Goal: Information Seeking & Learning: Learn about a topic

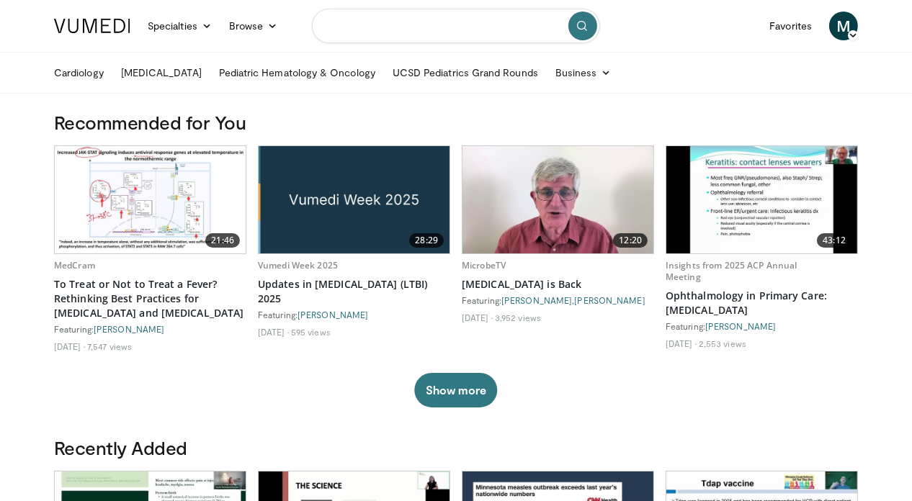
click at [364, 28] on input "Search topics, interventions" at bounding box center [456, 26] width 288 height 35
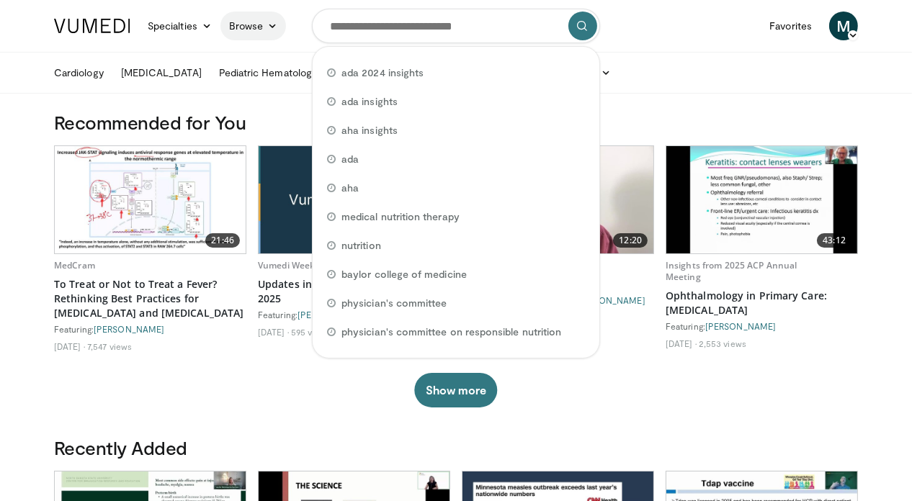
click at [220, 24] on link "Browse" at bounding box center [253, 26] width 66 height 29
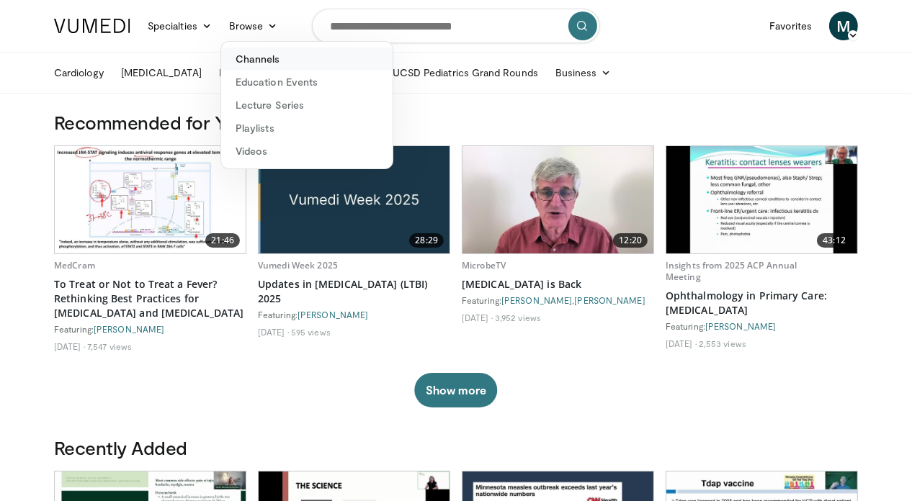
click at [223, 53] on link "Channels" at bounding box center [306, 59] width 171 height 23
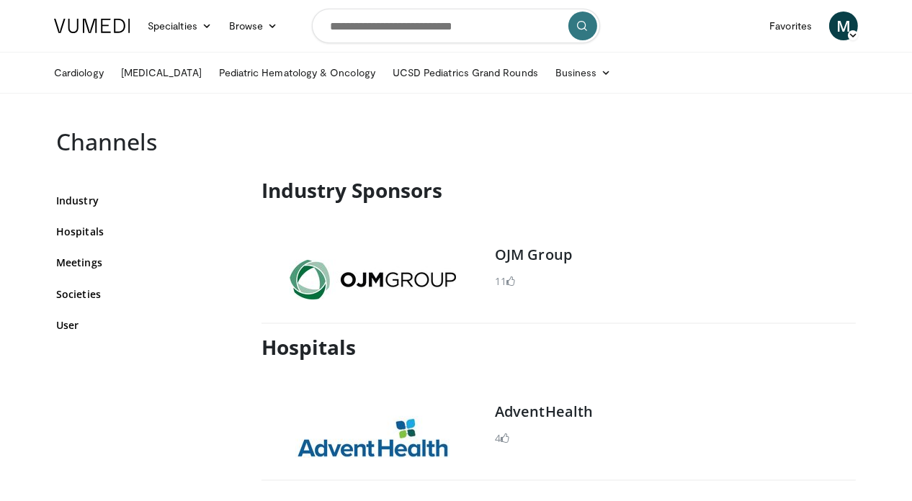
click at [858, 28] on span "M" at bounding box center [843, 26] width 29 height 29
click at [769, 140] on link "Settings" at bounding box center [769, 140] width 171 height 23
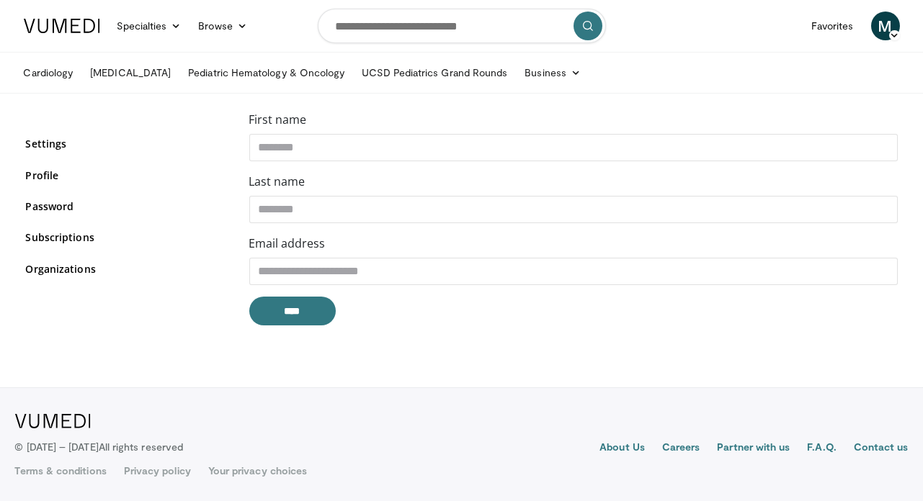
click at [291, 235] on label "Email address" at bounding box center [287, 243] width 76 height 17
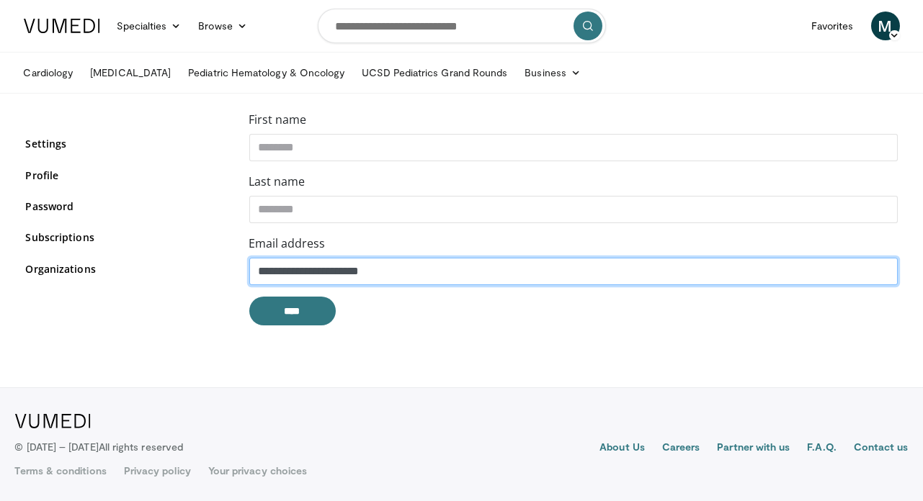
click at [291, 258] on input "**********" at bounding box center [573, 271] width 648 height 27
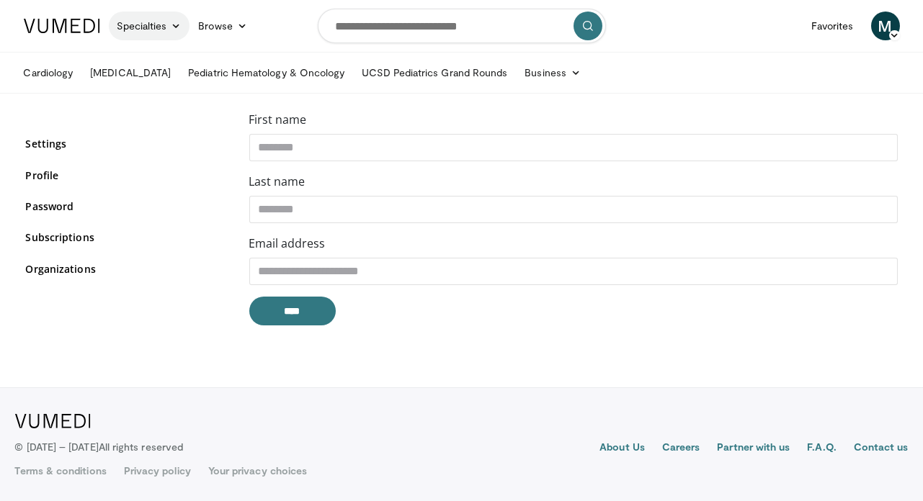
click at [166, 30] on link "Specialties" at bounding box center [149, 26] width 81 height 29
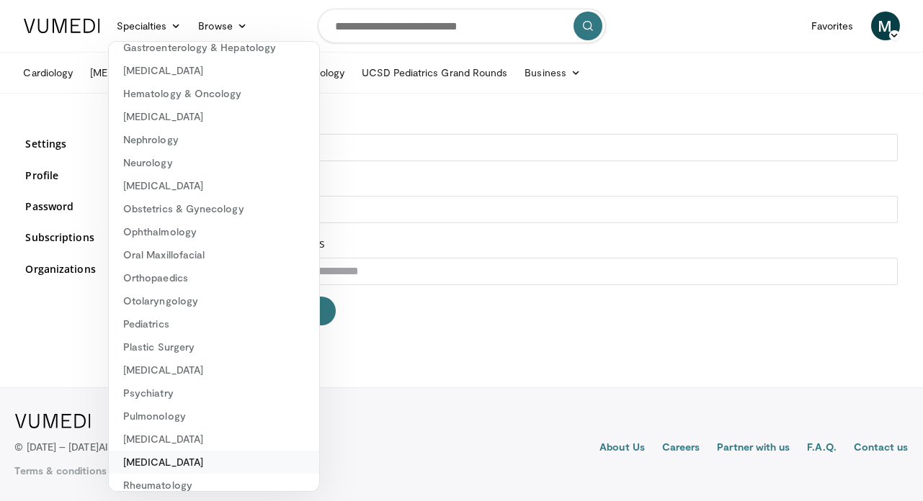
scroll to position [206, 0]
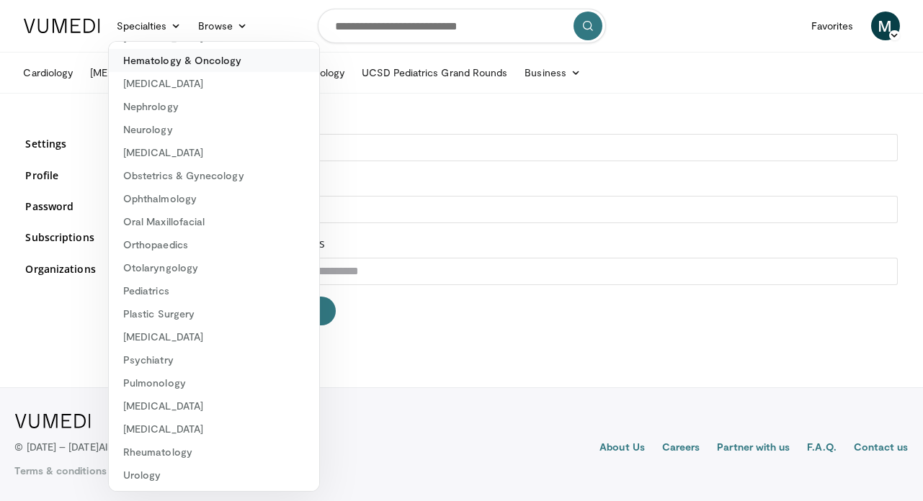
click at [147, 55] on link "Hematology & Oncology" at bounding box center [214, 60] width 210 height 23
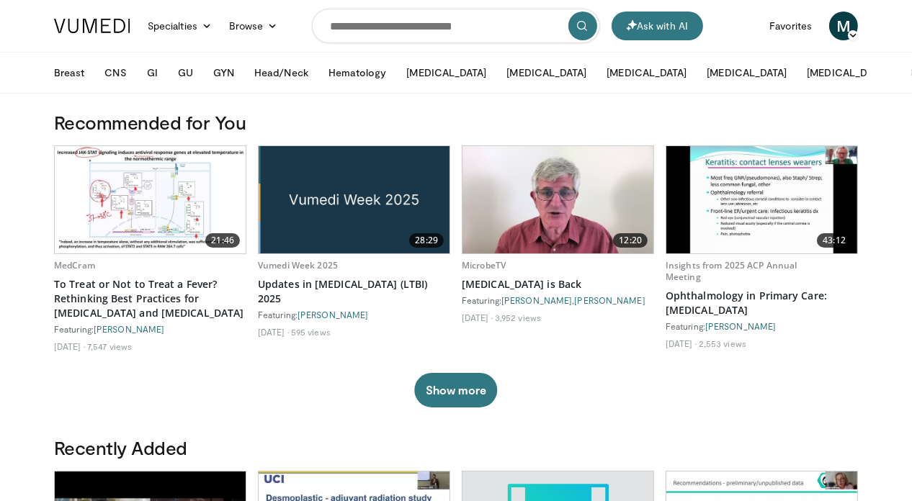
click at [139, 28] on link "Specialties" at bounding box center [179, 26] width 81 height 29
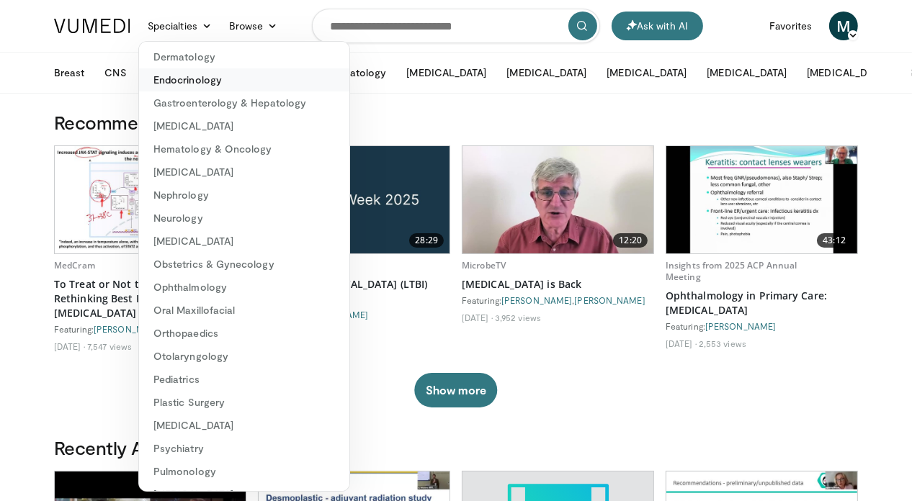
scroll to position [206, 0]
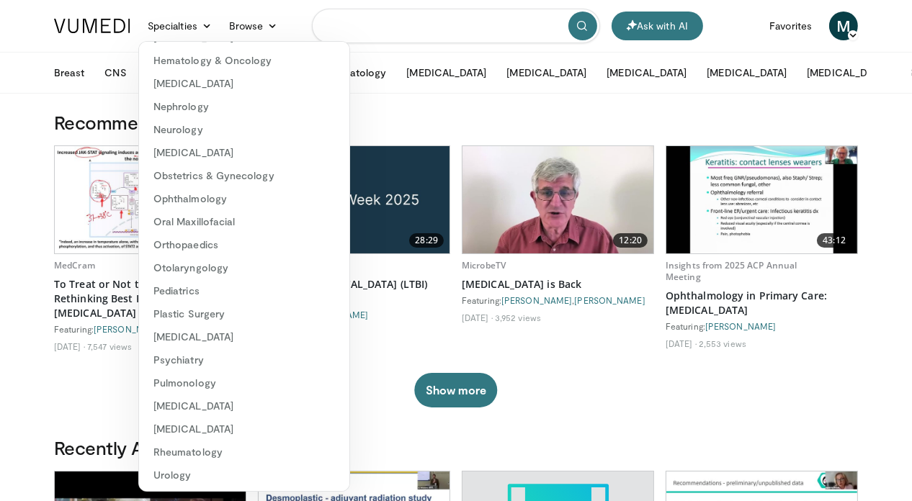
click at [373, 26] on input "Search topics, interventions" at bounding box center [456, 26] width 288 height 35
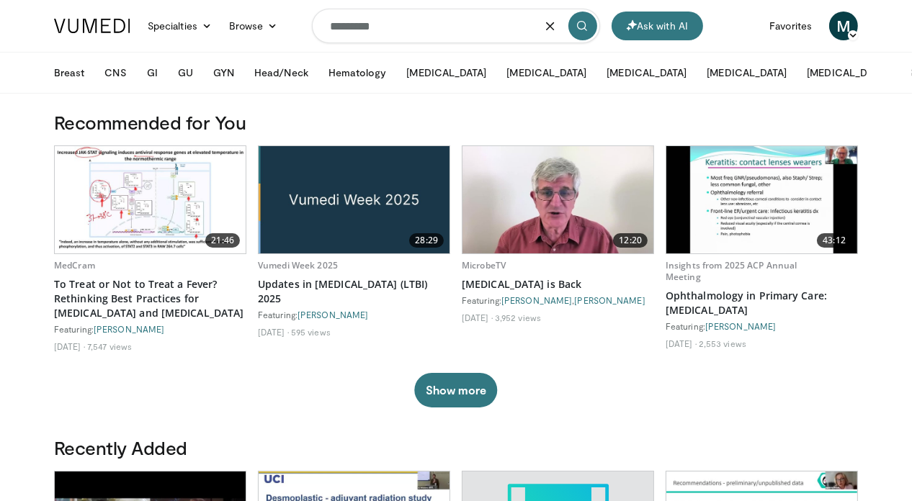
type input "*********"
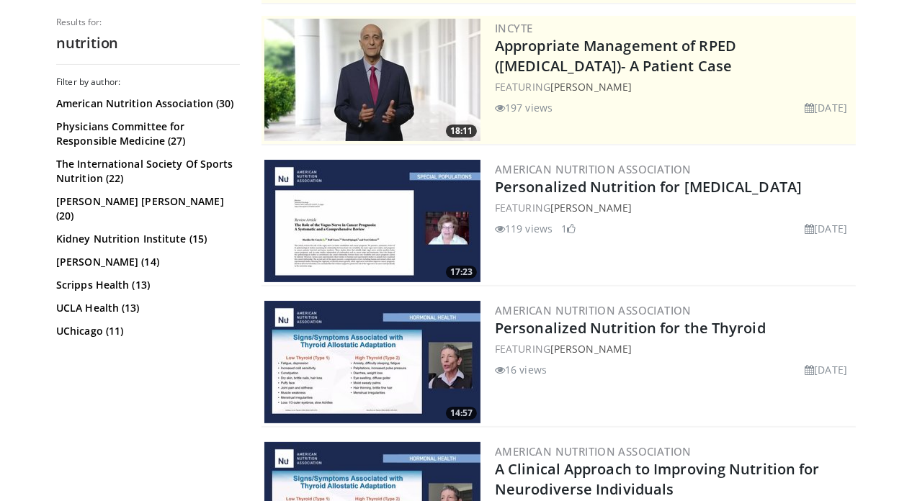
scroll to position [290, 0]
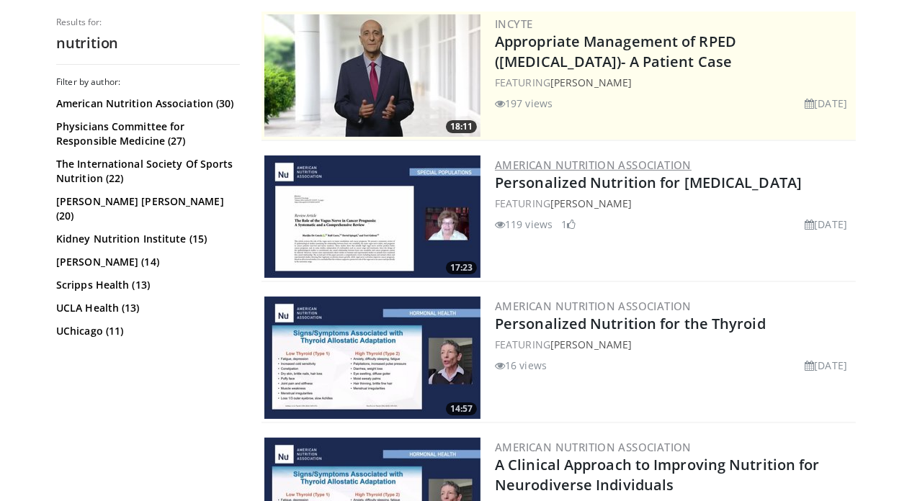
click at [544, 166] on link "American Nutrition Association" at bounding box center [593, 165] width 197 height 14
click at [545, 158] on link "American Nutrition Association" at bounding box center [593, 165] width 197 height 14
click at [520, 183] on link "Personalized Nutrition for [MEDICAL_DATA]" at bounding box center [648, 182] width 307 height 19
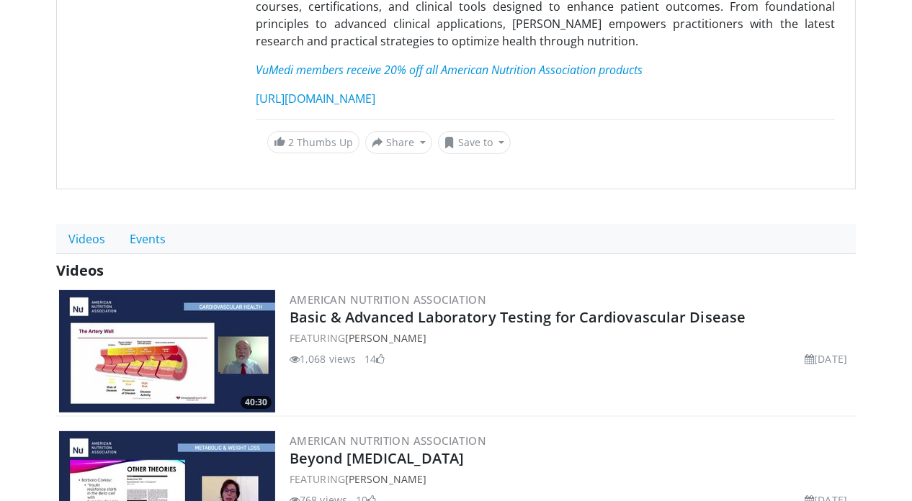
scroll to position [280, 0]
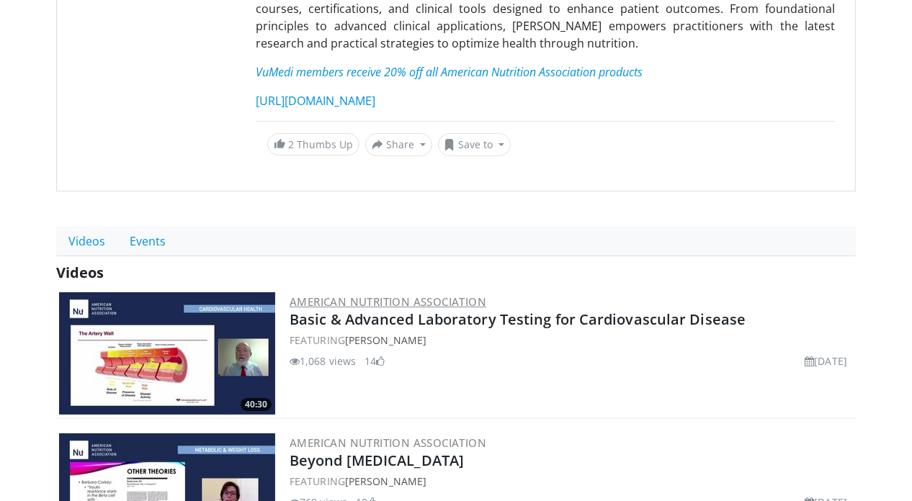
click at [387, 295] on link "American Nutrition Association" at bounding box center [388, 302] width 197 height 14
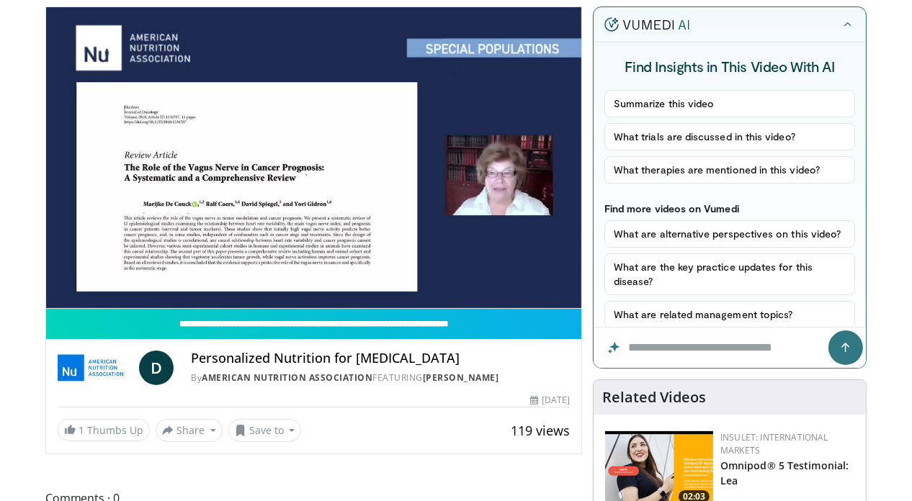
scroll to position [111, 0]
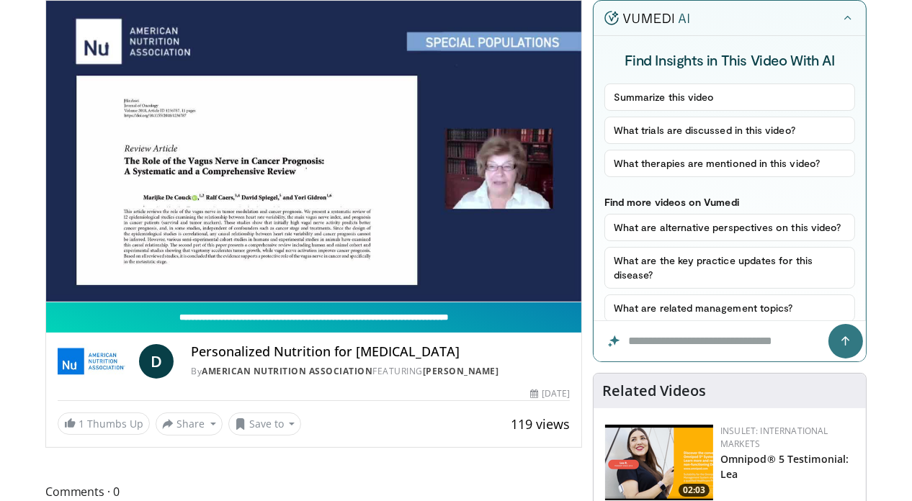
drag, startPoint x: 163, startPoint y: 342, endPoint x: 180, endPoint y: 339, distance: 17.5
click at [180, 333] on input "**********" at bounding box center [313, 318] width 535 height 30
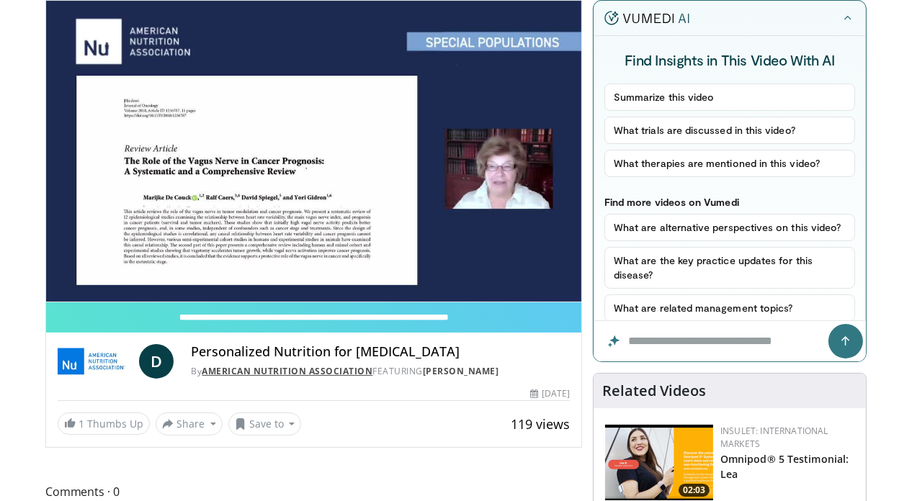
click at [220, 377] on link "American Nutrition Association" at bounding box center [287, 371] width 171 height 12
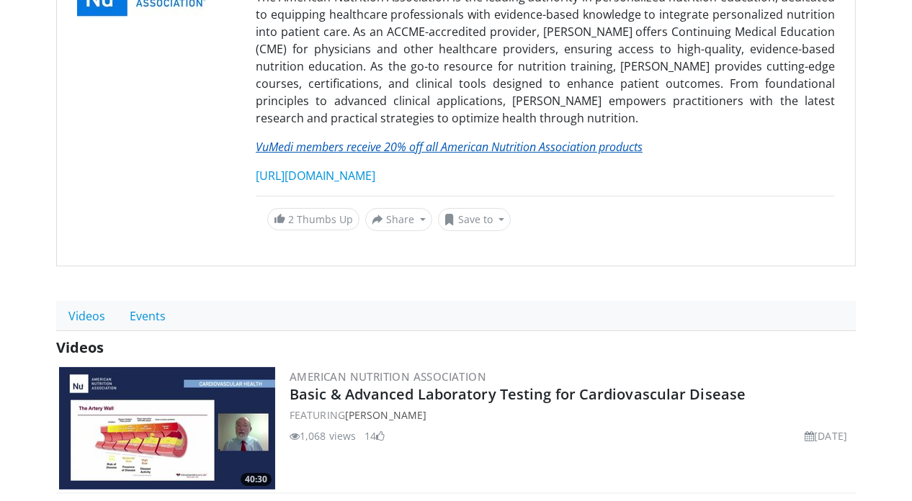
scroll to position [207, 0]
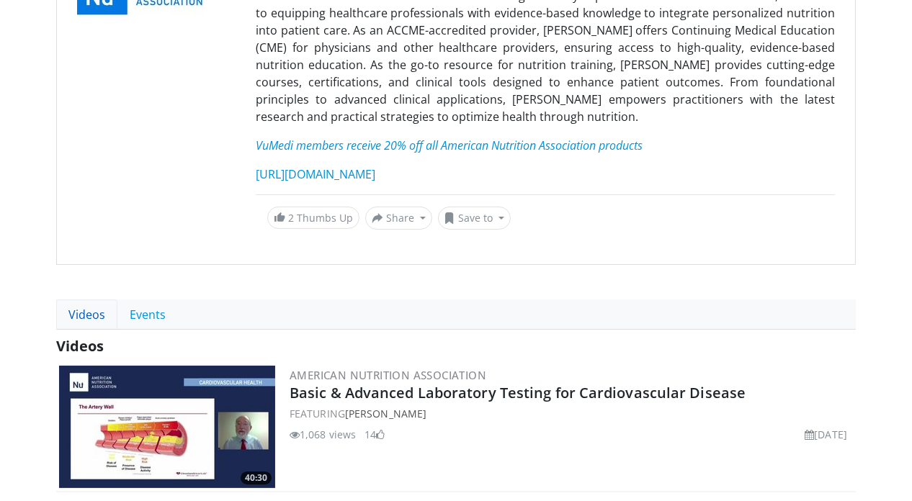
click at [56, 300] on link "Videos" at bounding box center [86, 315] width 61 height 30
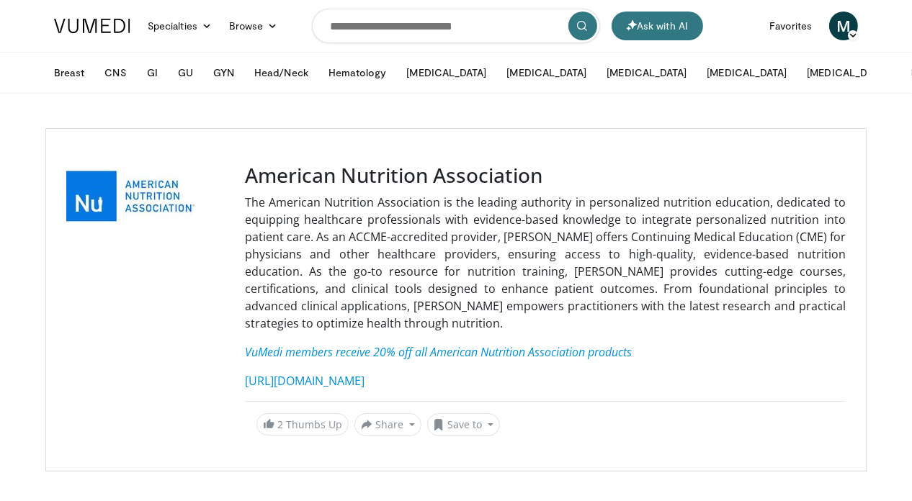
scroll to position [1, 0]
click at [684, 350] on div "The American Nutrition Association is the leading authority in personalized nut…" at bounding box center [545, 291] width 601 height 196
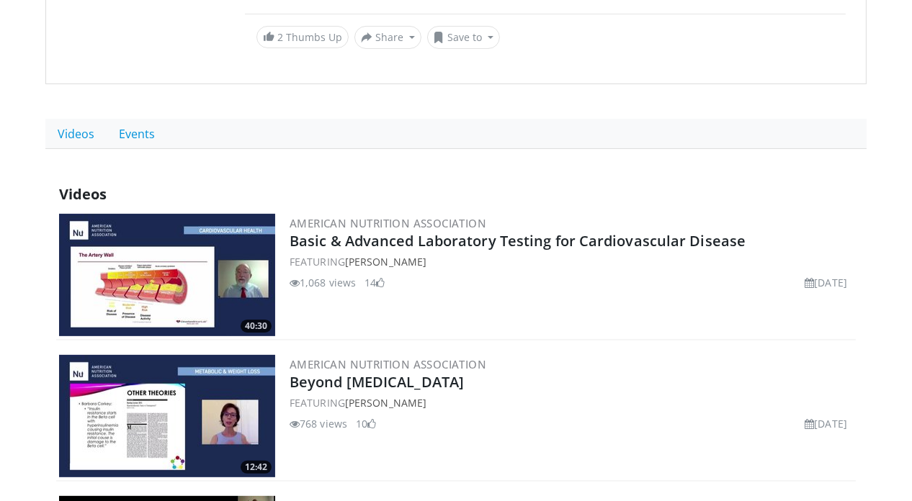
scroll to position [424, 0]
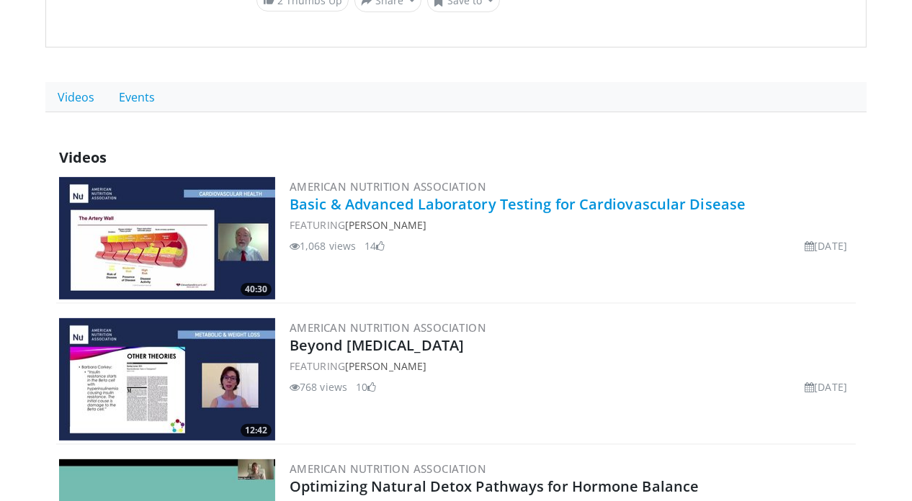
click at [315, 194] on link "Basic & Advanced Laboratory Testing for Cardiovascular Disease" at bounding box center [518, 203] width 456 height 19
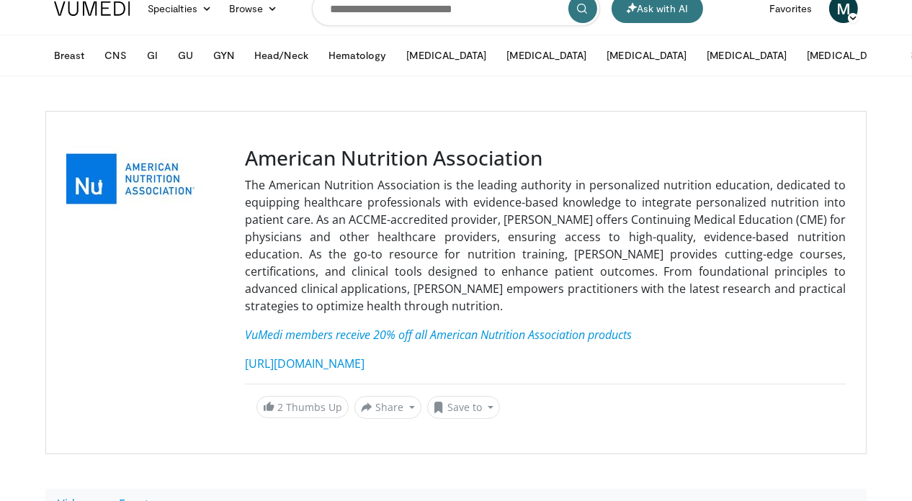
scroll to position [24, 0]
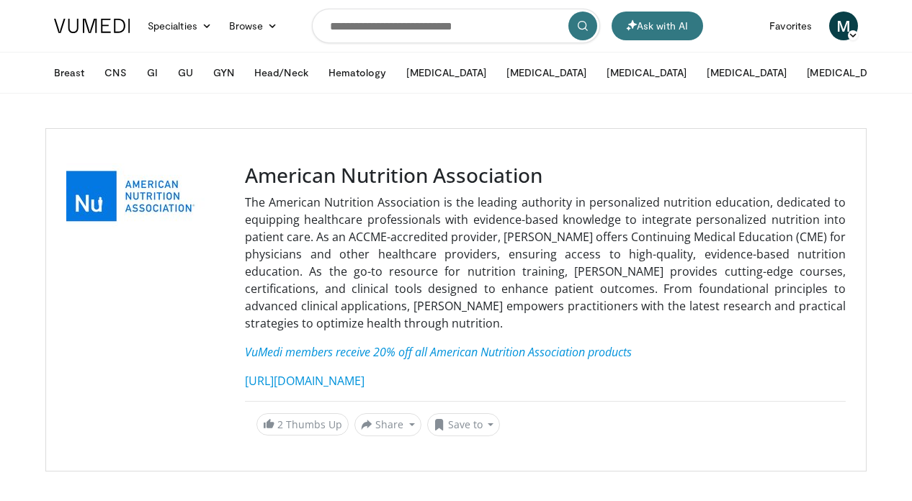
scroll to position [424, 0]
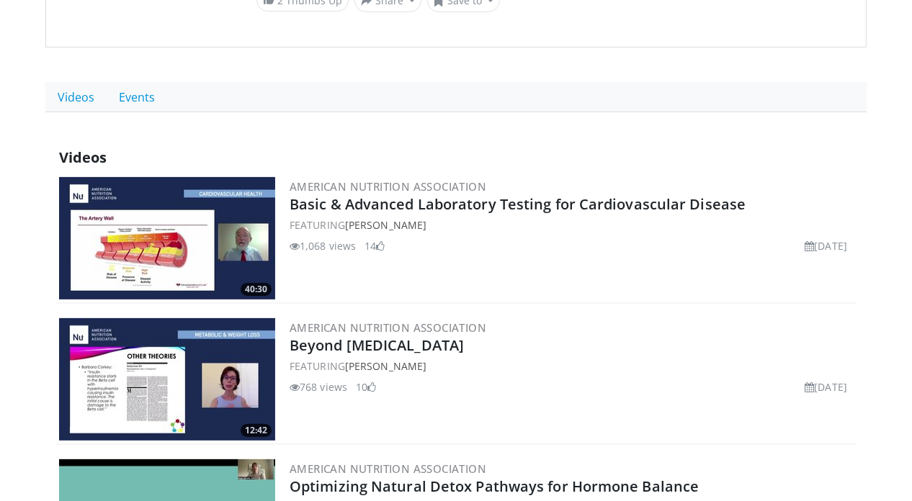
click at [151, 194] on img at bounding box center [167, 238] width 216 height 122
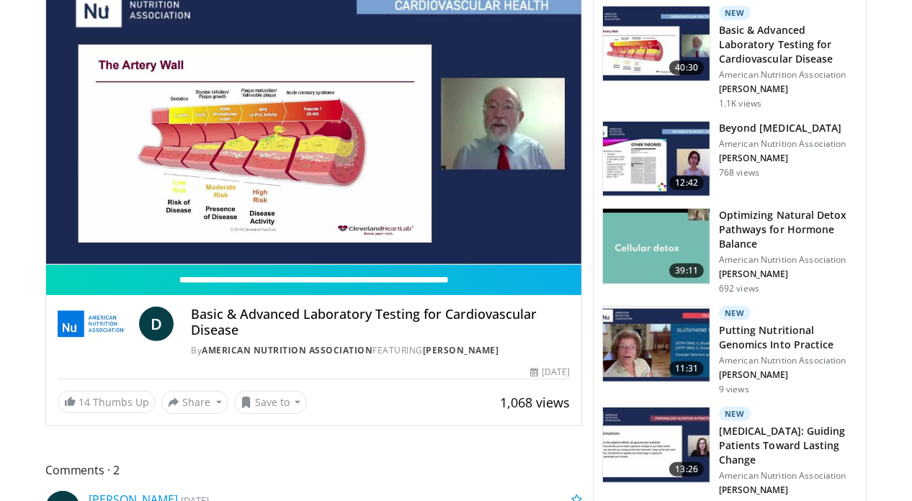
scroll to position [598, 0]
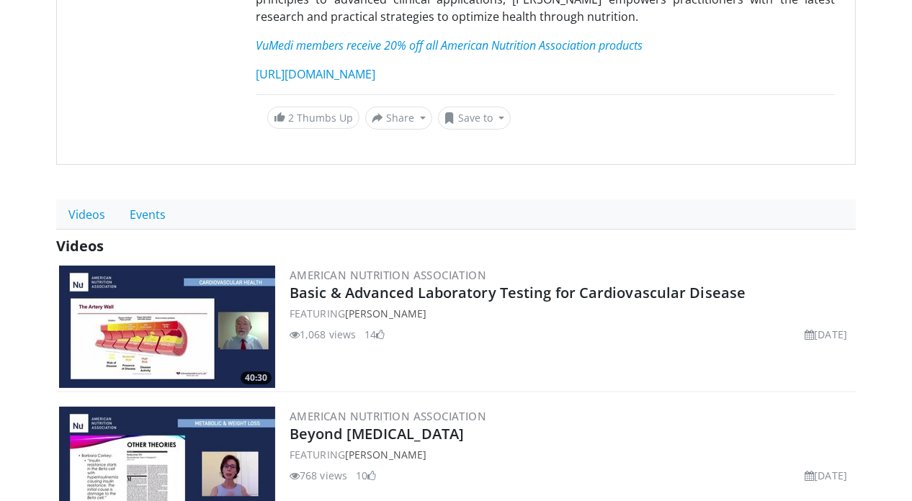
scroll to position [308, 0]
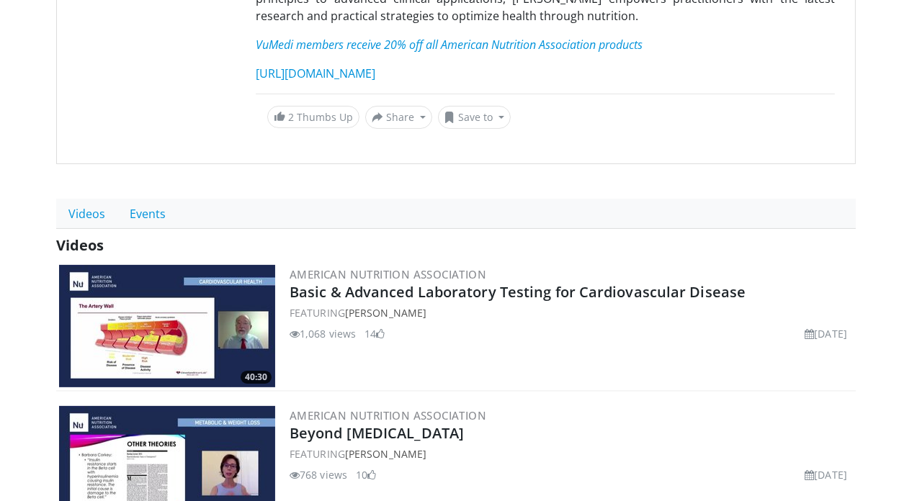
click at [193, 286] on img at bounding box center [167, 326] width 216 height 122
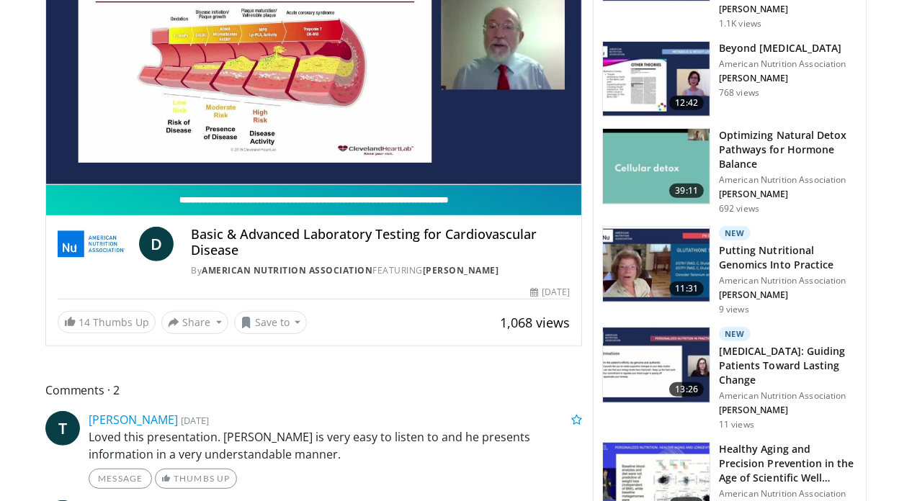
scroll to position [683, 0]
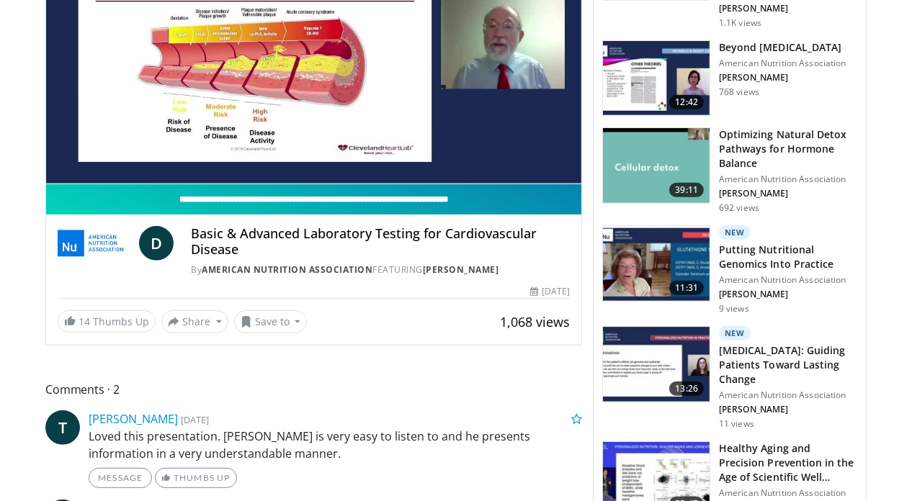
drag, startPoint x: 245, startPoint y: 212, endPoint x: 177, endPoint y: 205, distance: 68.0
click at [177, 205] on input "**********" at bounding box center [313, 199] width 535 height 30
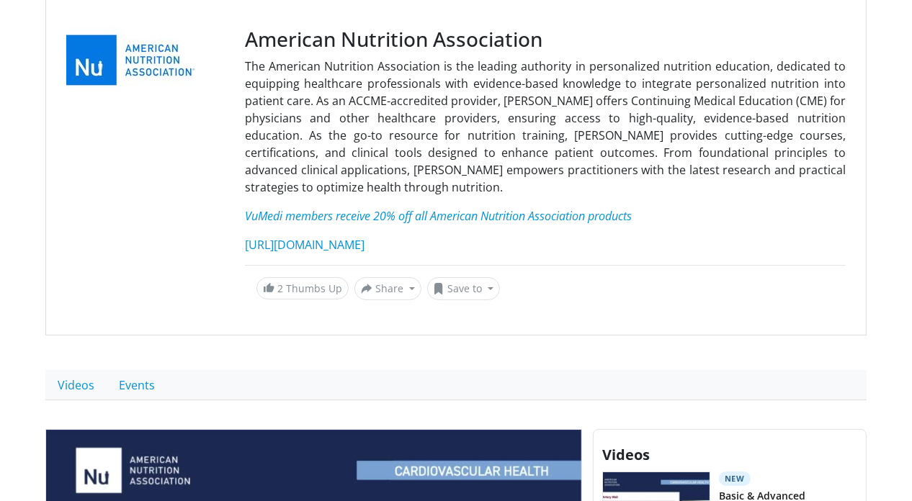
scroll to position [113, 0]
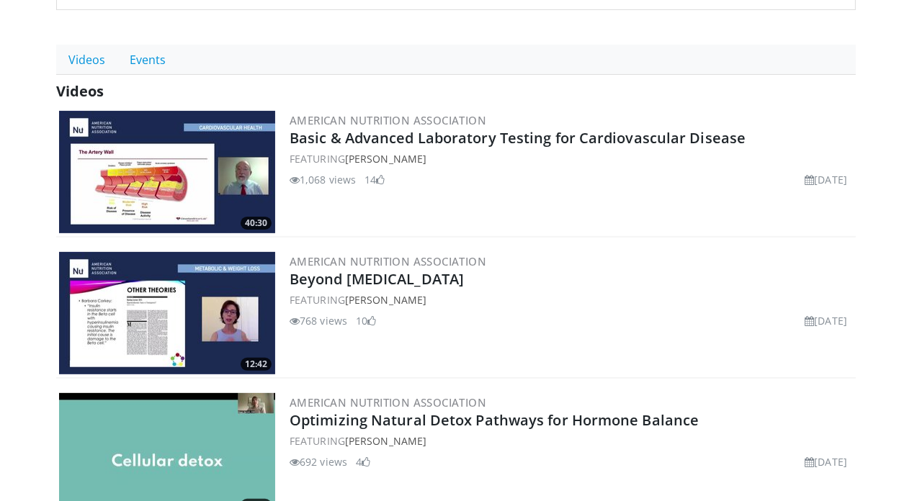
scroll to position [505, 0]
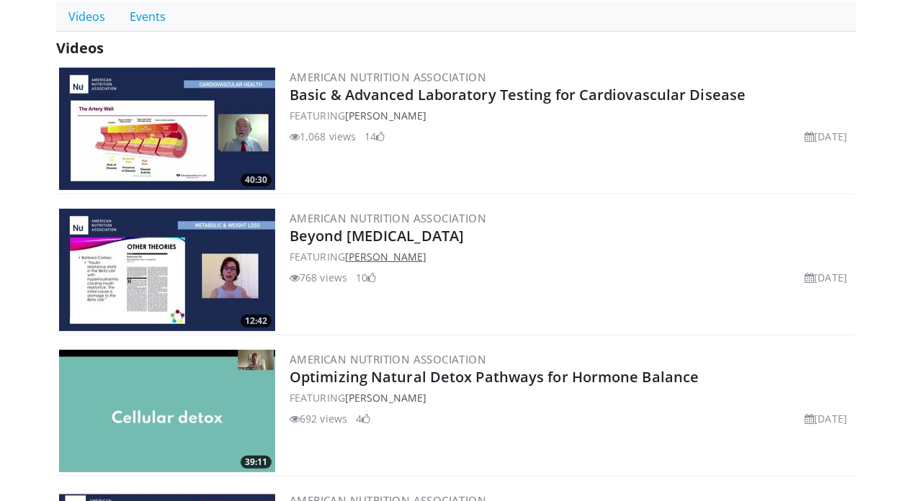
click at [352, 250] on link "[PERSON_NAME]" at bounding box center [385, 257] width 81 height 14
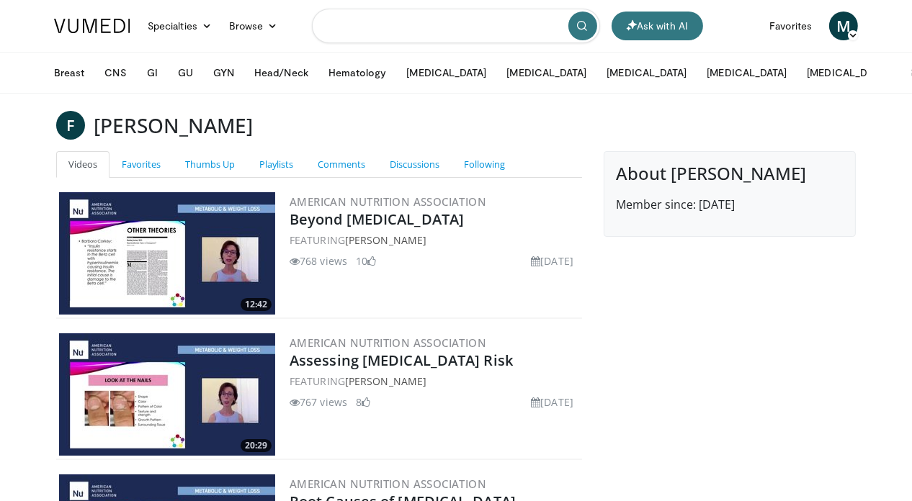
click at [436, 26] on input "Search topics, interventions" at bounding box center [456, 26] width 288 height 35
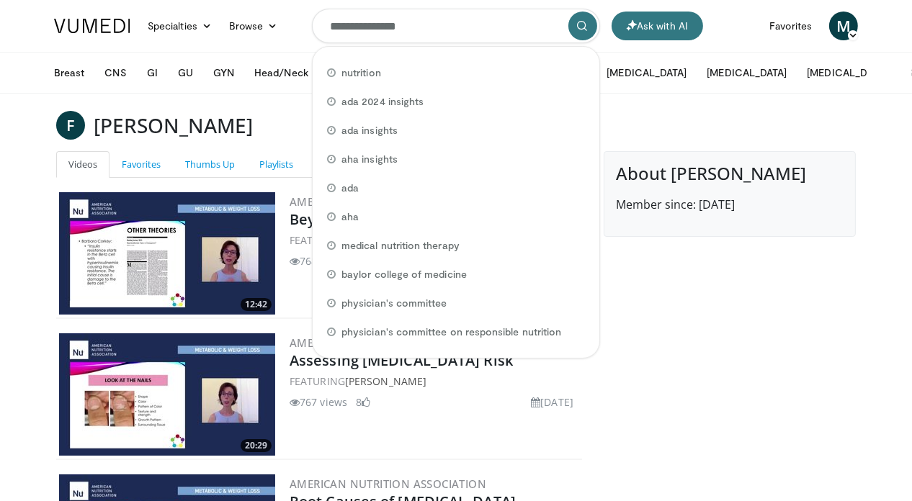
type input "**********"
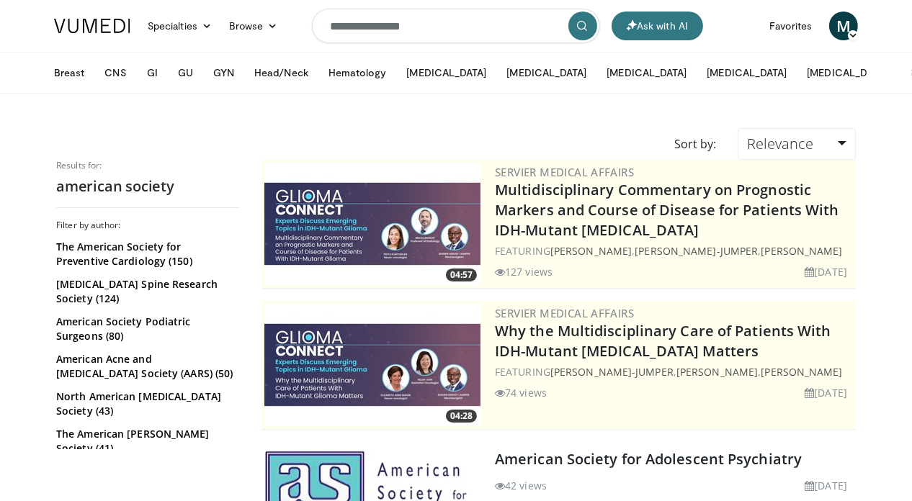
click at [426, 30] on input "**********" at bounding box center [456, 26] width 288 height 35
type input "**********"
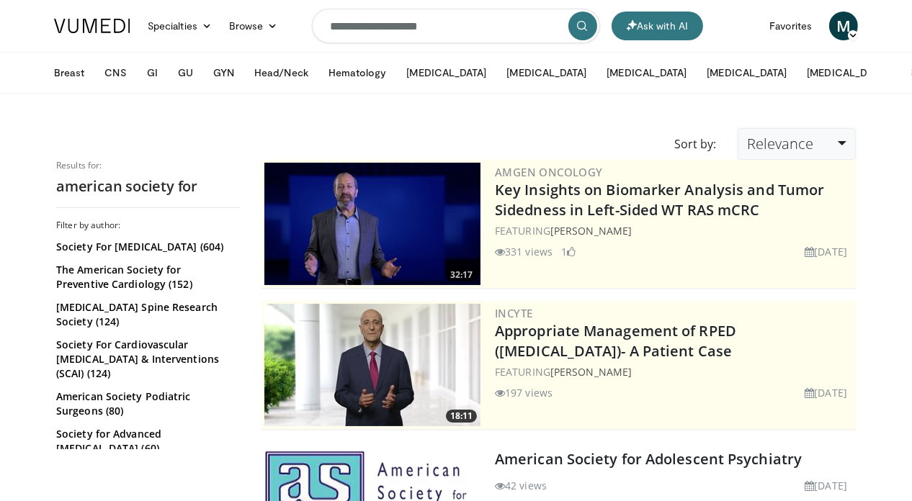
click at [856, 143] on link "Relevance" at bounding box center [797, 144] width 118 height 32
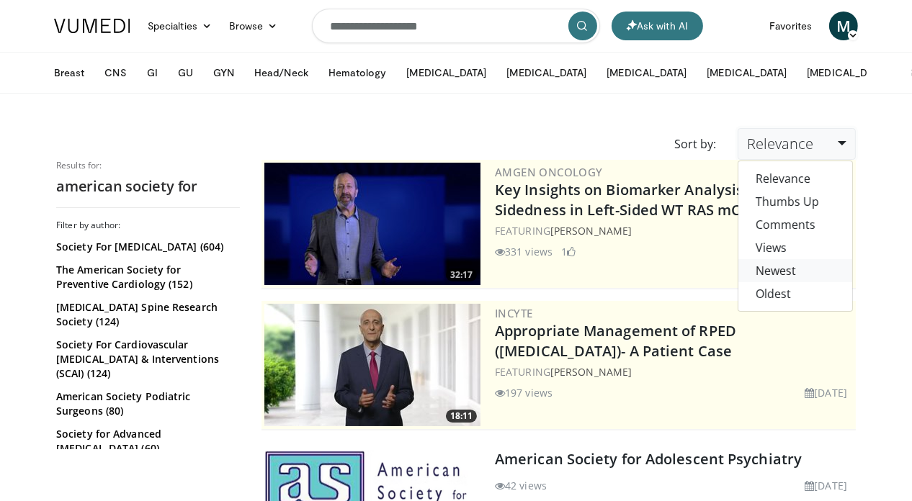
click at [817, 272] on link "Newest" at bounding box center [795, 270] width 114 height 23
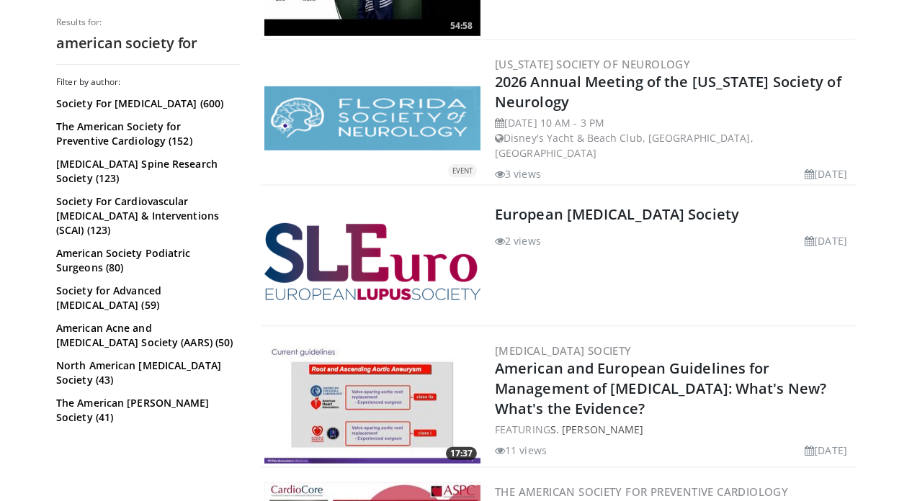
scroll to position [807, 0]
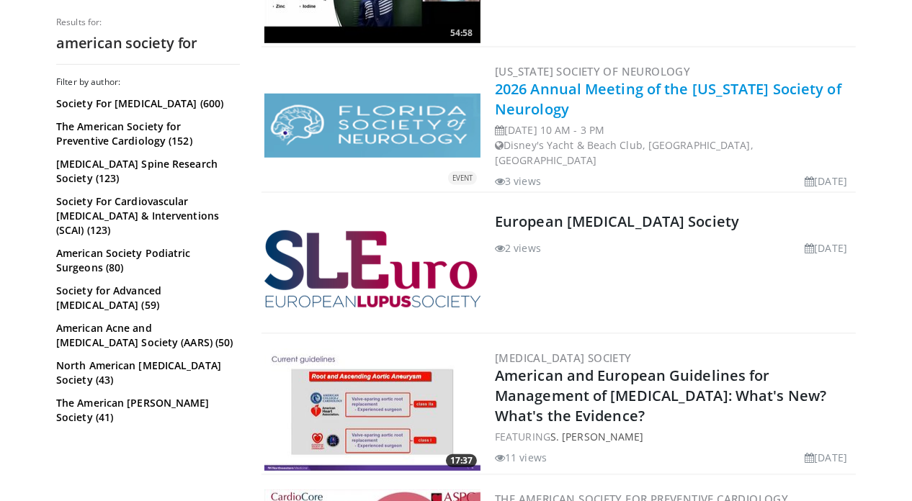
click at [671, 83] on link "2026 Annual Meeting of the [US_STATE] Society of Neurology" at bounding box center [668, 99] width 346 height 40
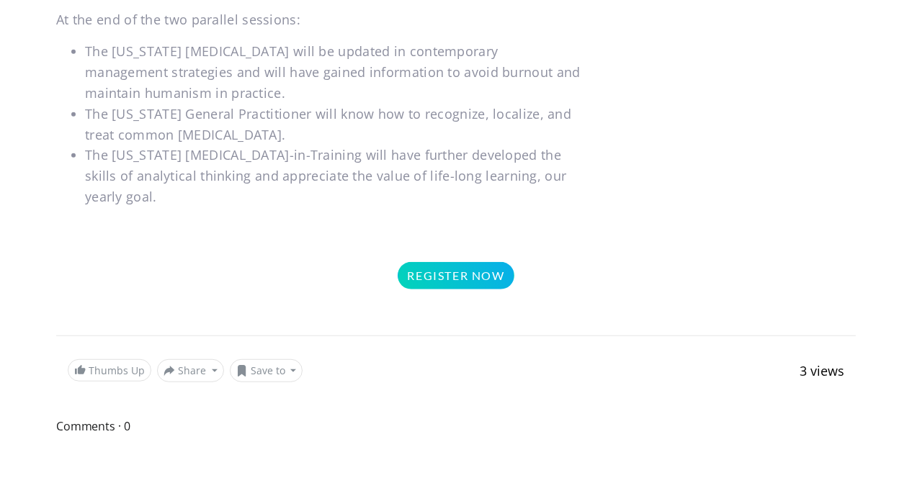
scroll to position [1197, 0]
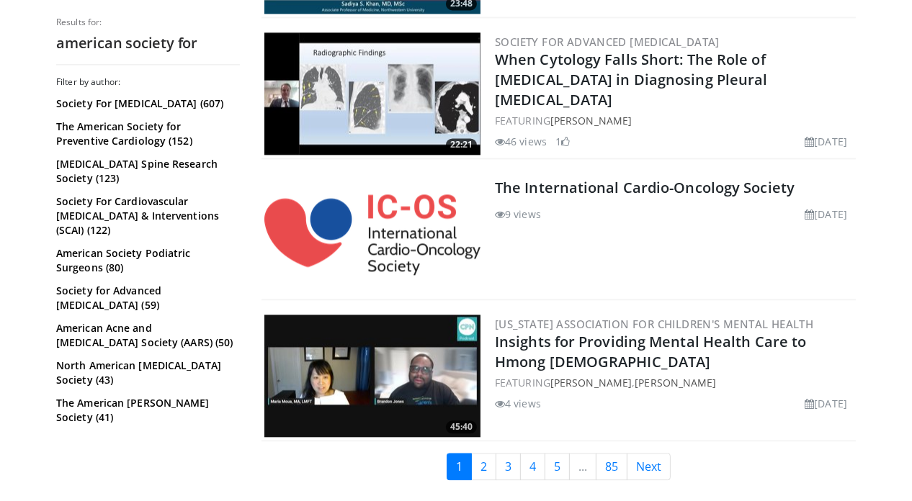
scroll to position [3555, 0]
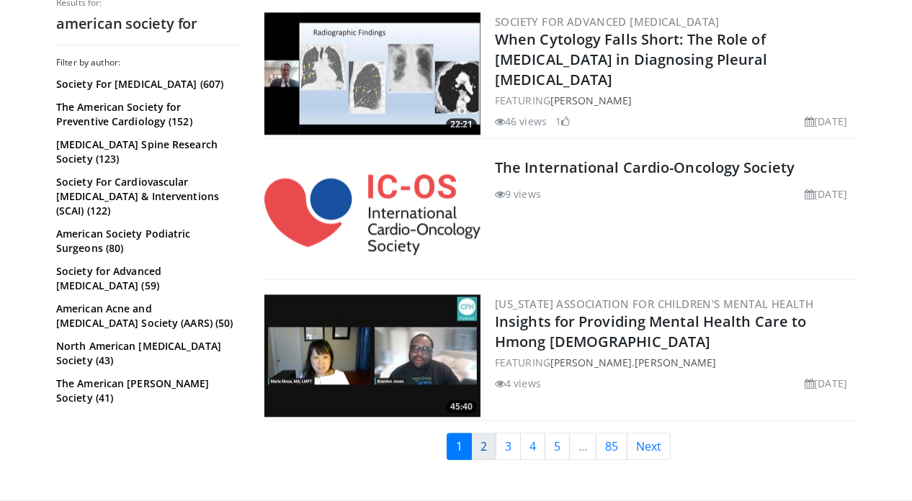
click at [496, 433] on link "2" at bounding box center [483, 446] width 25 height 27
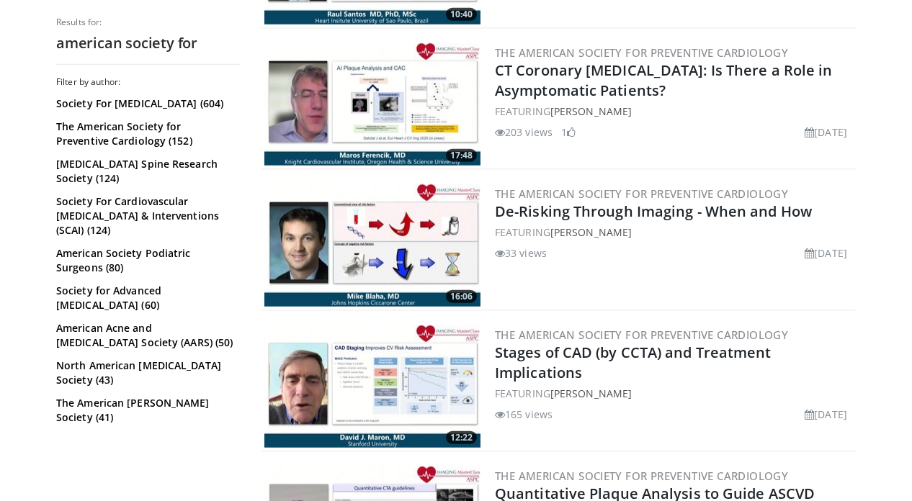
scroll to position [1308, 0]
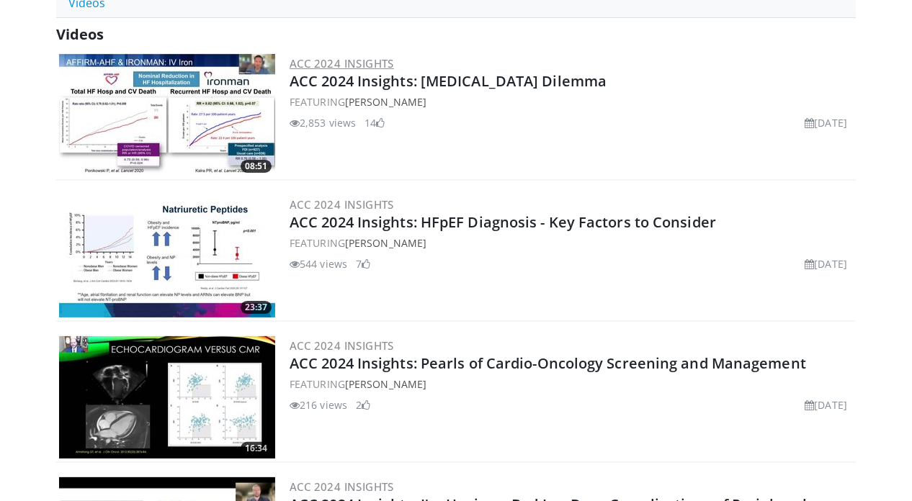
scroll to position [393, 0]
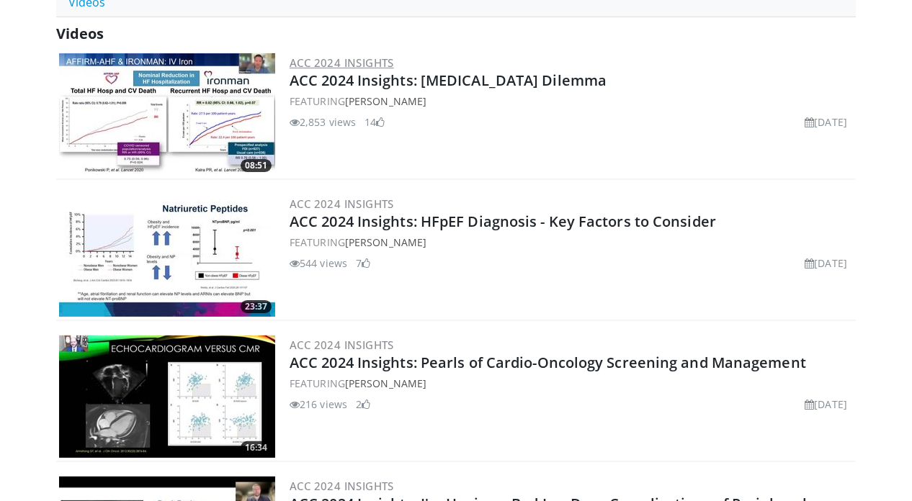
click at [331, 55] on link "ACC 2024 Insights" at bounding box center [342, 62] width 104 height 14
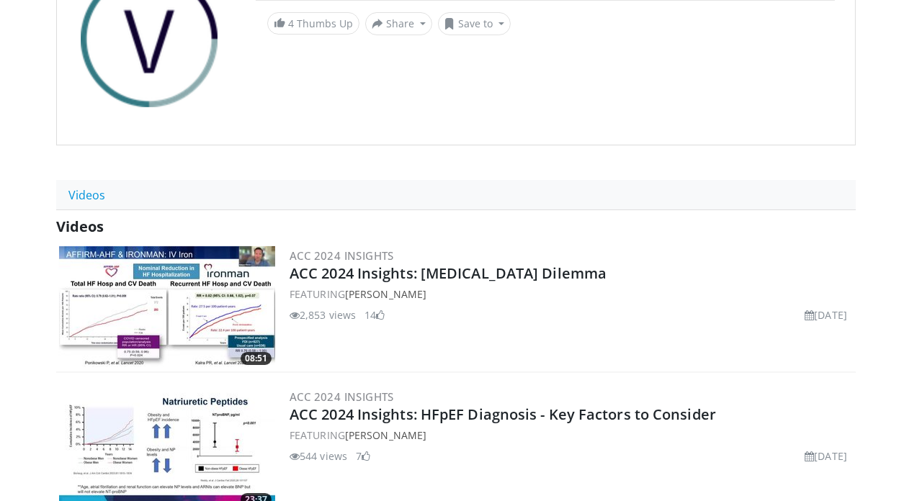
scroll to position [219, 0]
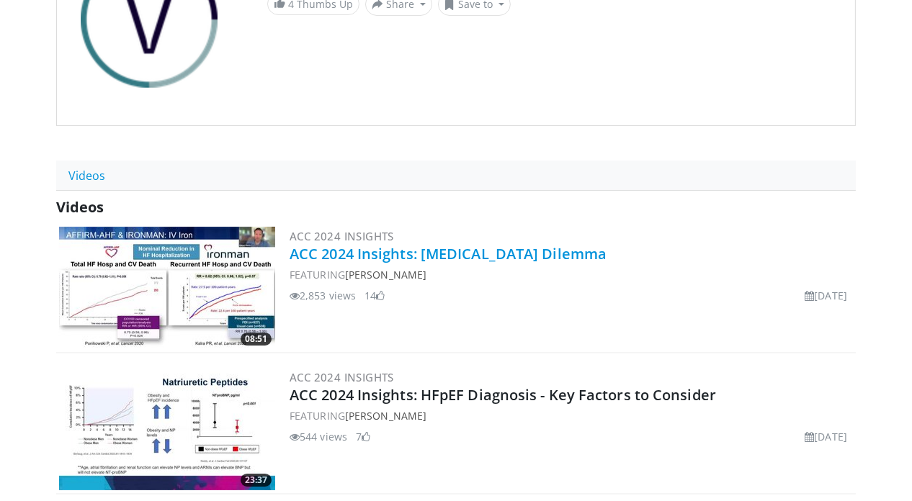
click at [377, 256] on link "ACC 2024 Insights: Iron Deficiency Dilemma" at bounding box center [448, 253] width 317 height 19
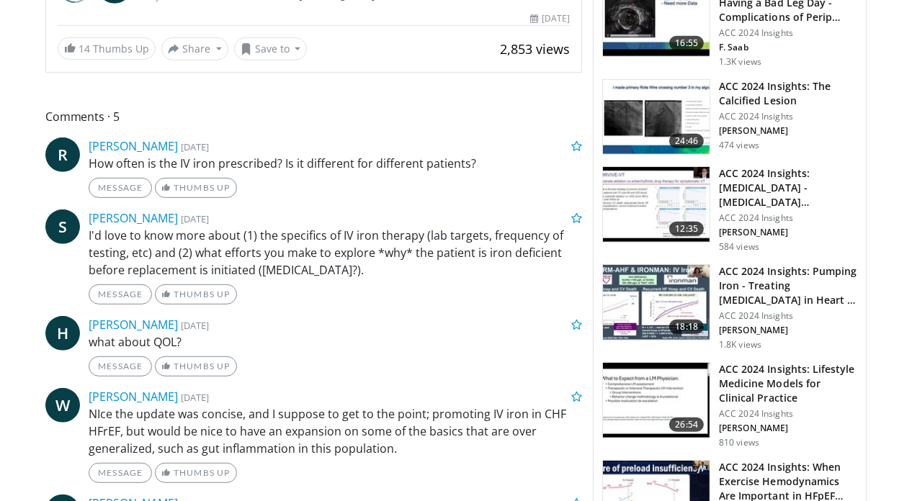
scroll to position [797, 0]
